Goal: Task Accomplishment & Management: Manage account settings

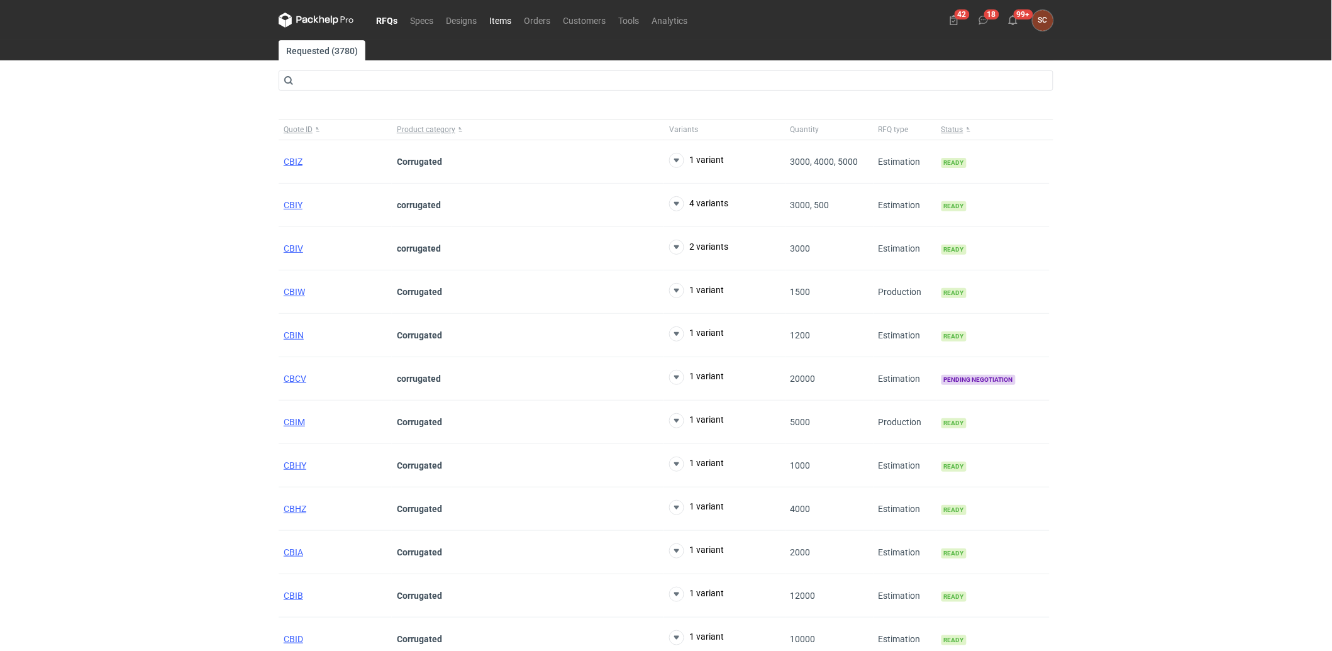
click at [507, 15] on link "Items" at bounding box center [500, 20] width 35 height 15
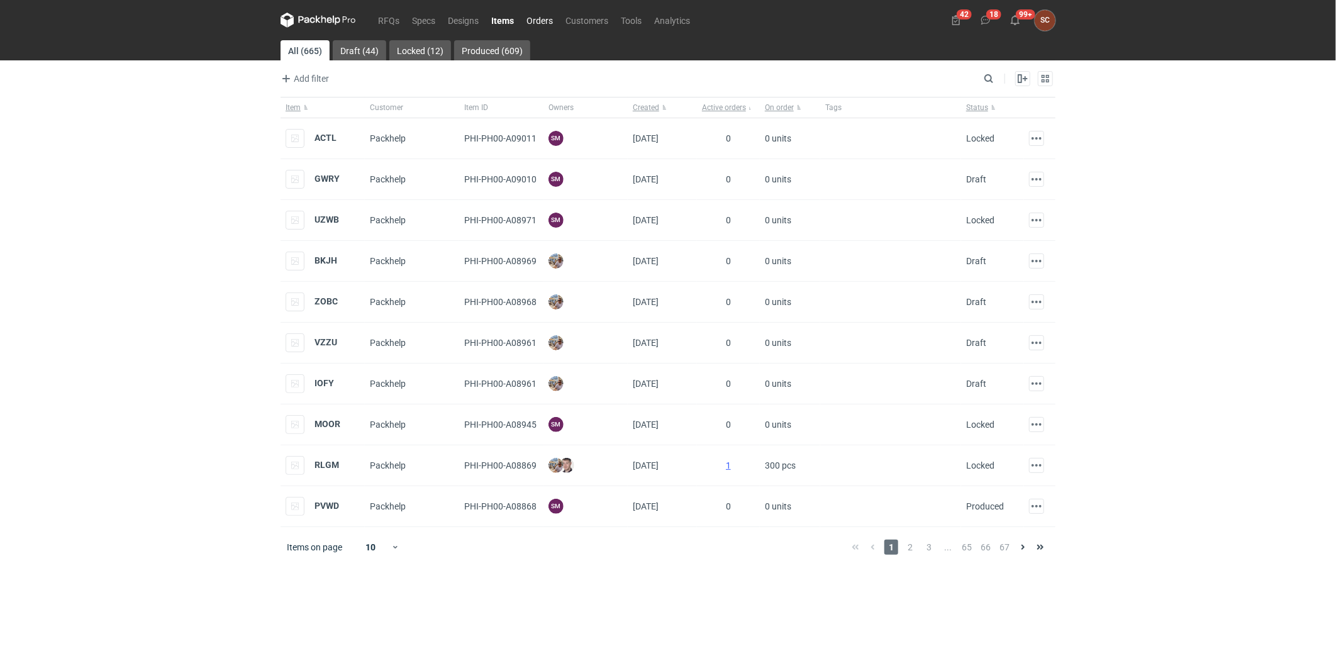
click at [545, 15] on link "Orders" at bounding box center [539, 20] width 39 height 15
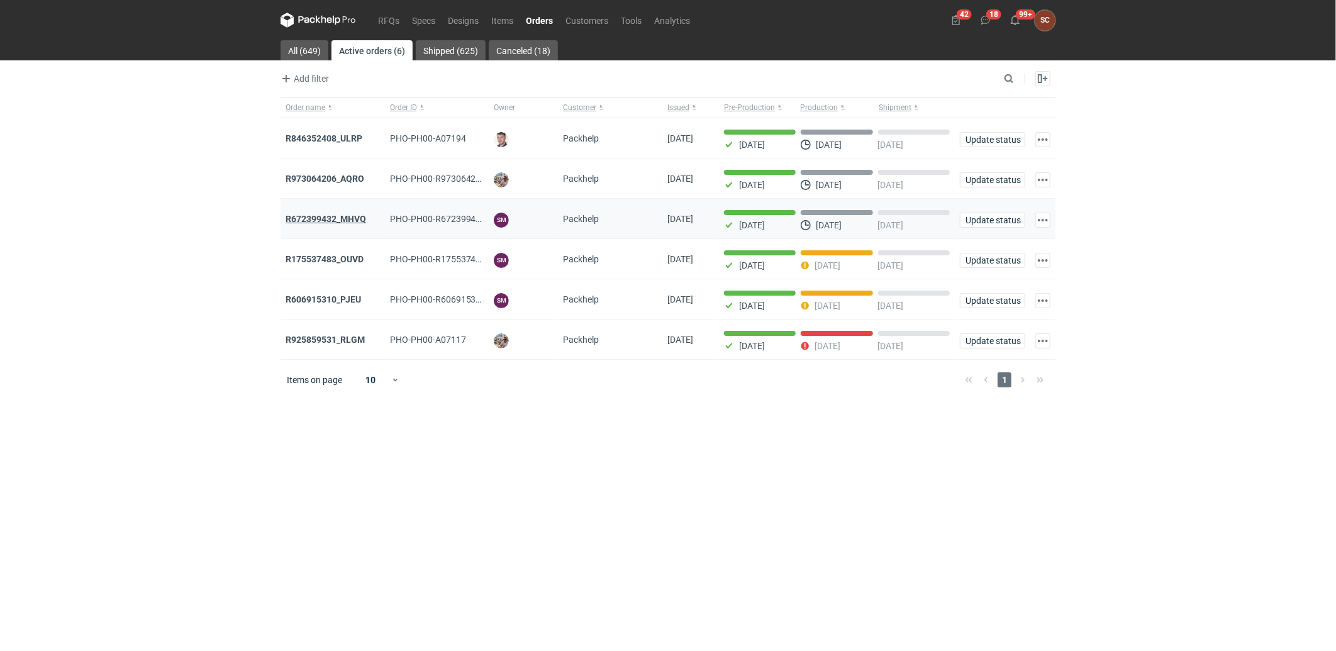
click at [348, 218] on strong "R672399432_MHVQ" at bounding box center [326, 219] width 81 height 10
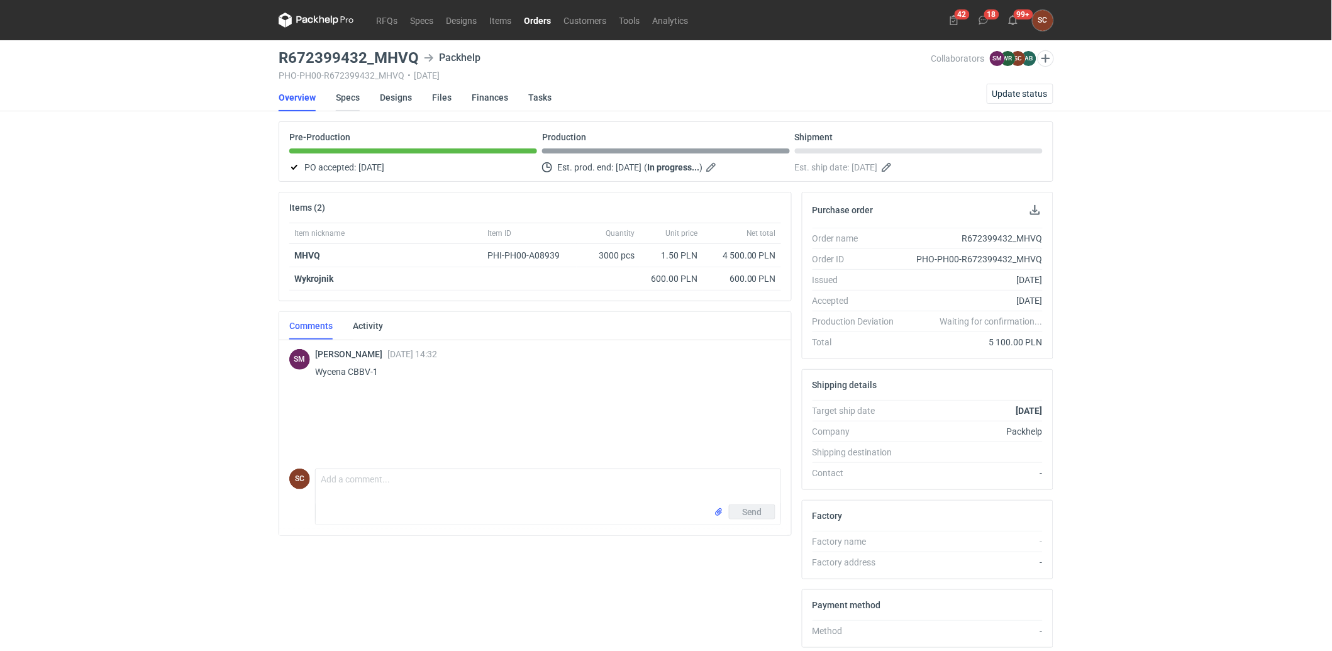
click at [353, 97] on link "Specs" at bounding box center [348, 98] width 24 height 28
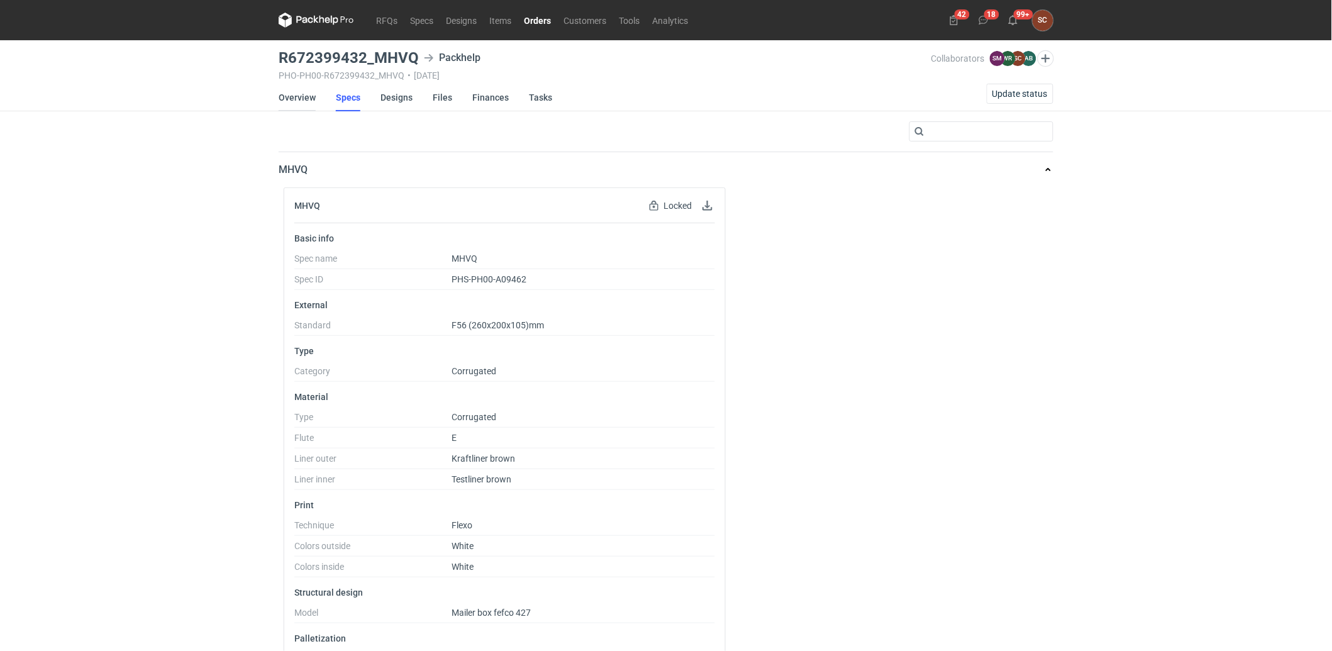
click at [294, 93] on link "Overview" at bounding box center [297, 98] width 37 height 28
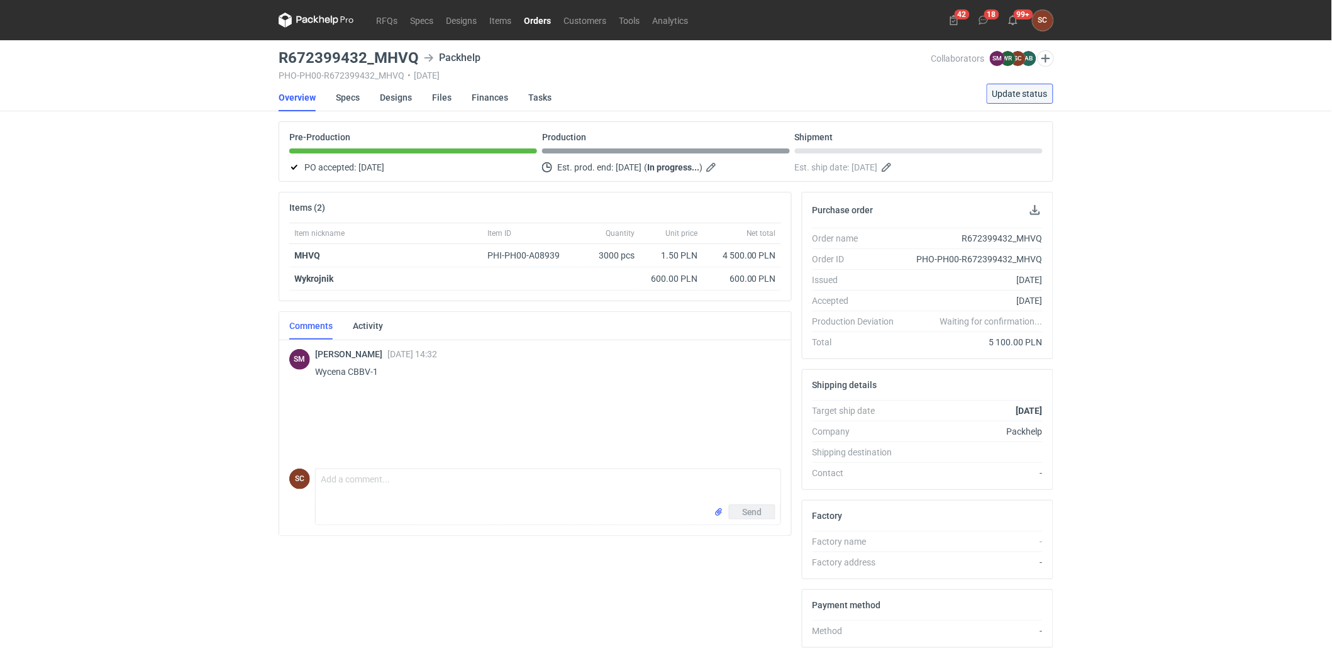
click at [1007, 89] on span "Update status" at bounding box center [1020, 93] width 55 height 9
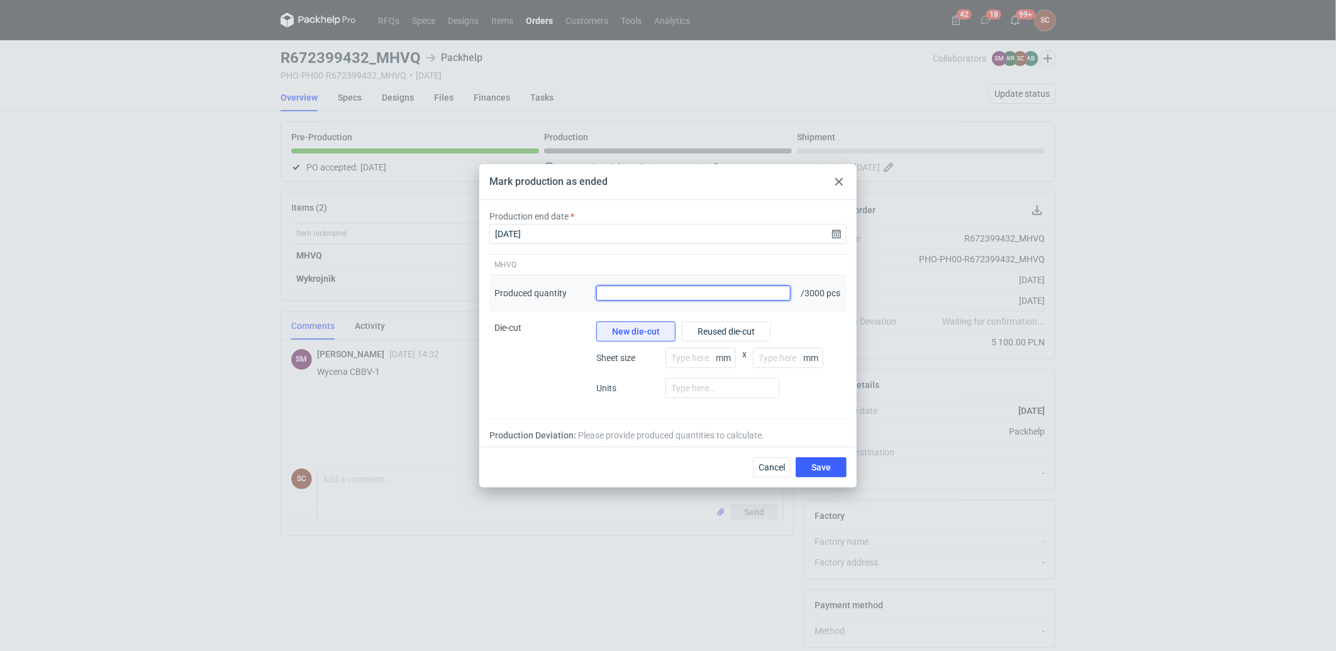
click at [709, 288] on input "Produced quantity" at bounding box center [693, 293] width 194 height 15
type input "3030"
click at [822, 468] on span "Save" at bounding box center [820, 467] width 19 height 9
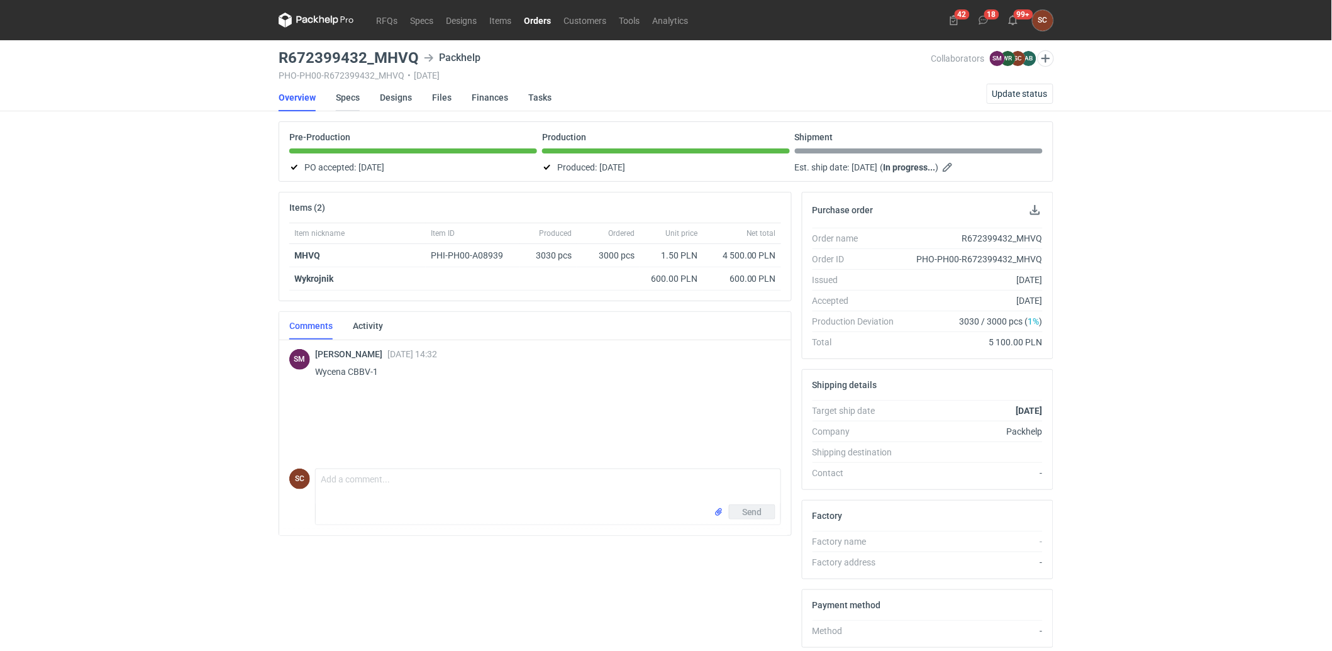
click at [349, 96] on link "Specs" at bounding box center [348, 98] width 24 height 28
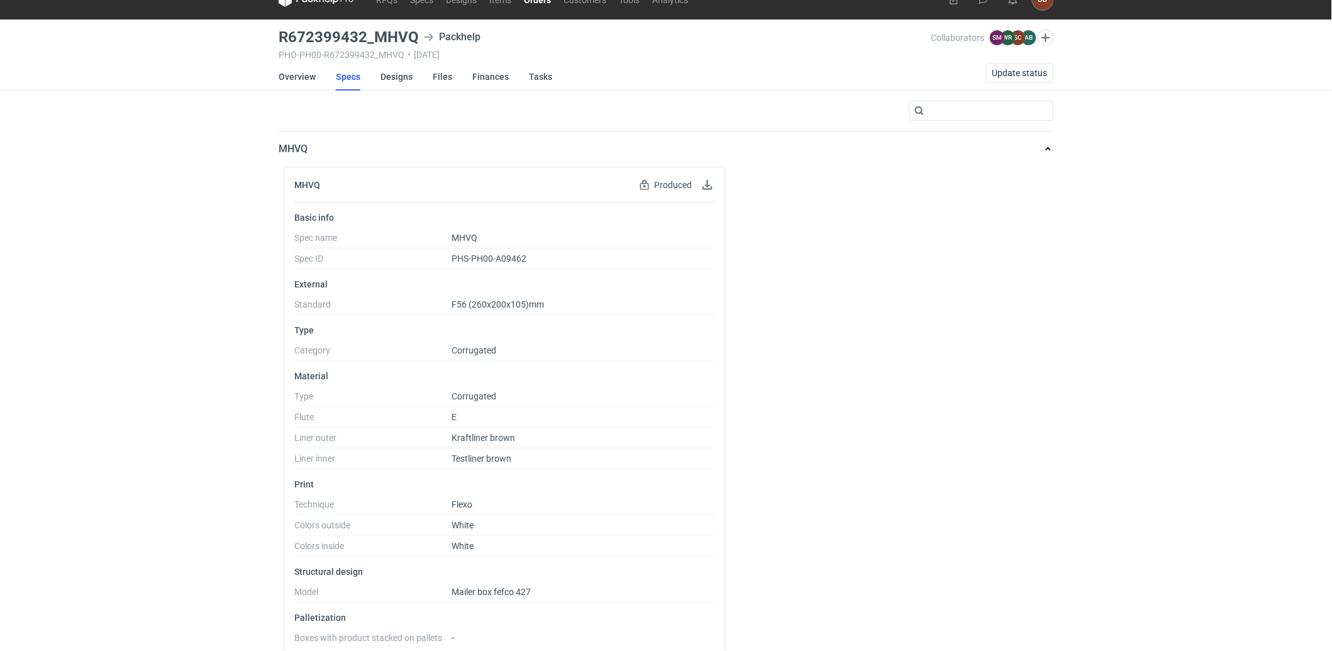
scroll to position [39, 0]
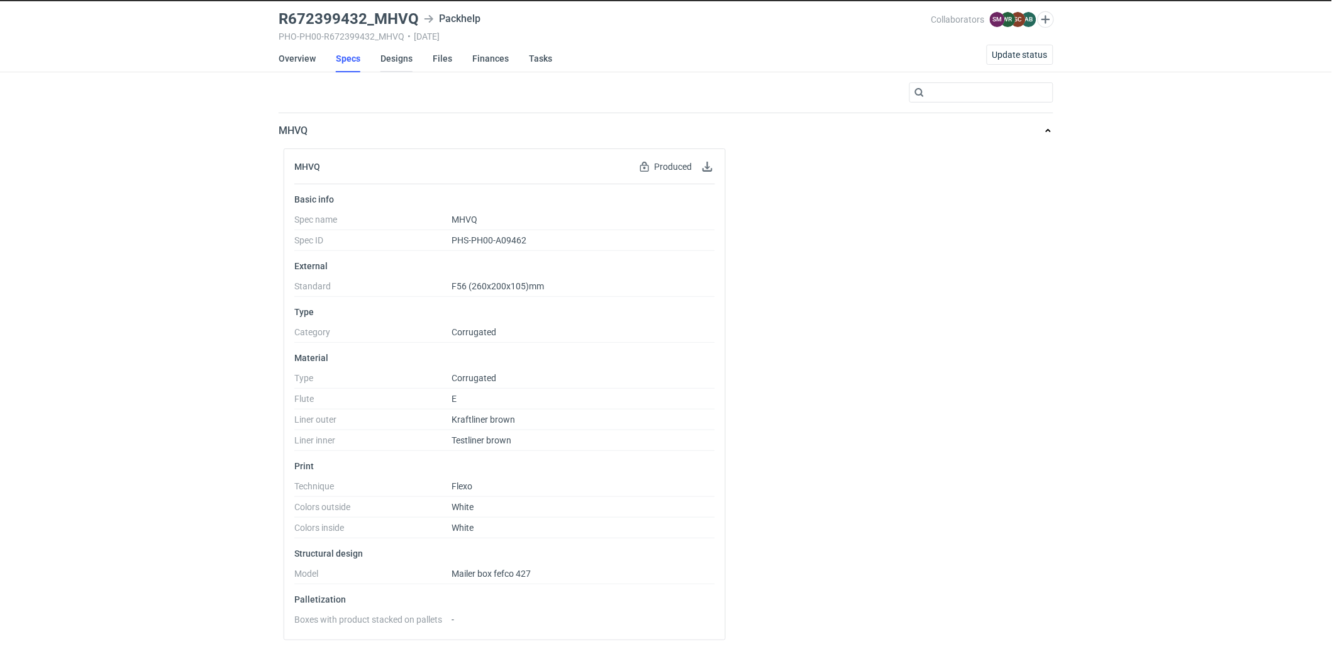
click at [394, 60] on link "Designs" at bounding box center [397, 59] width 32 height 28
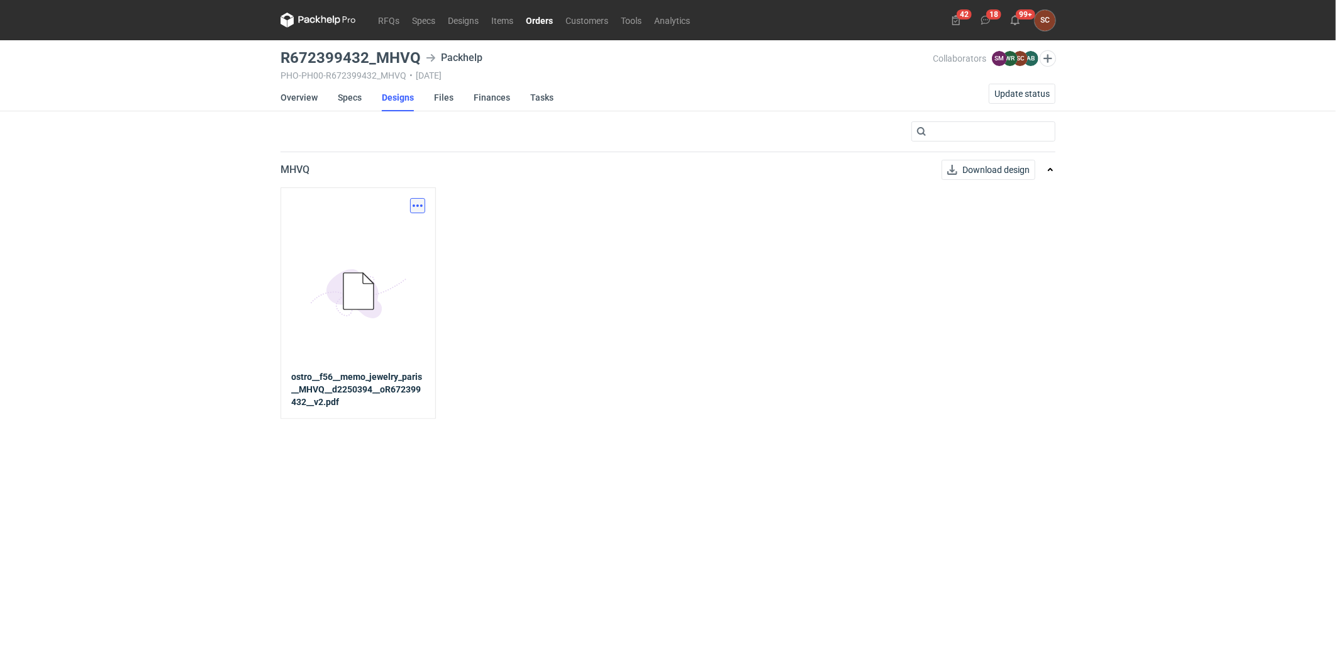
click at [416, 205] on button "button" at bounding box center [417, 205] width 15 height 15
click at [398, 227] on link "Download design part" at bounding box center [362, 233] width 116 height 20
